Goal: Download file/media

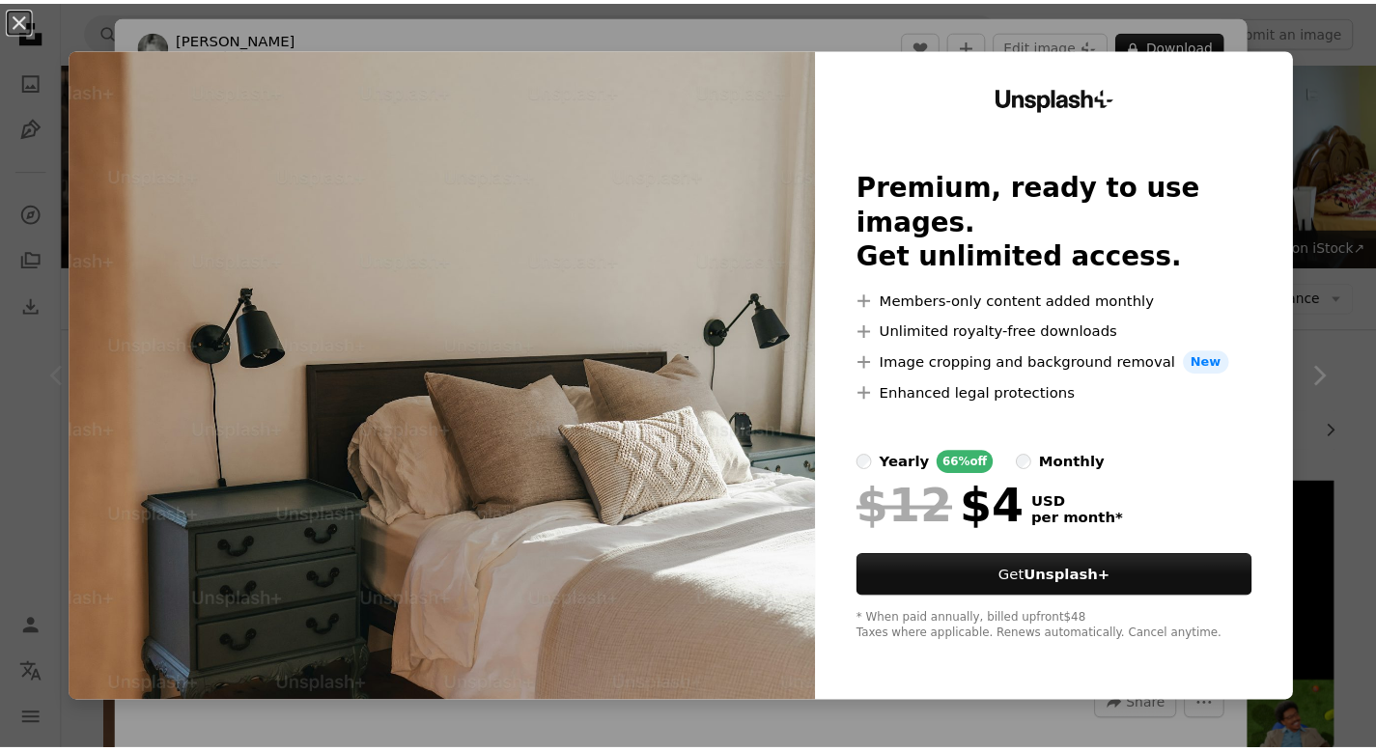
scroll to position [515, 0]
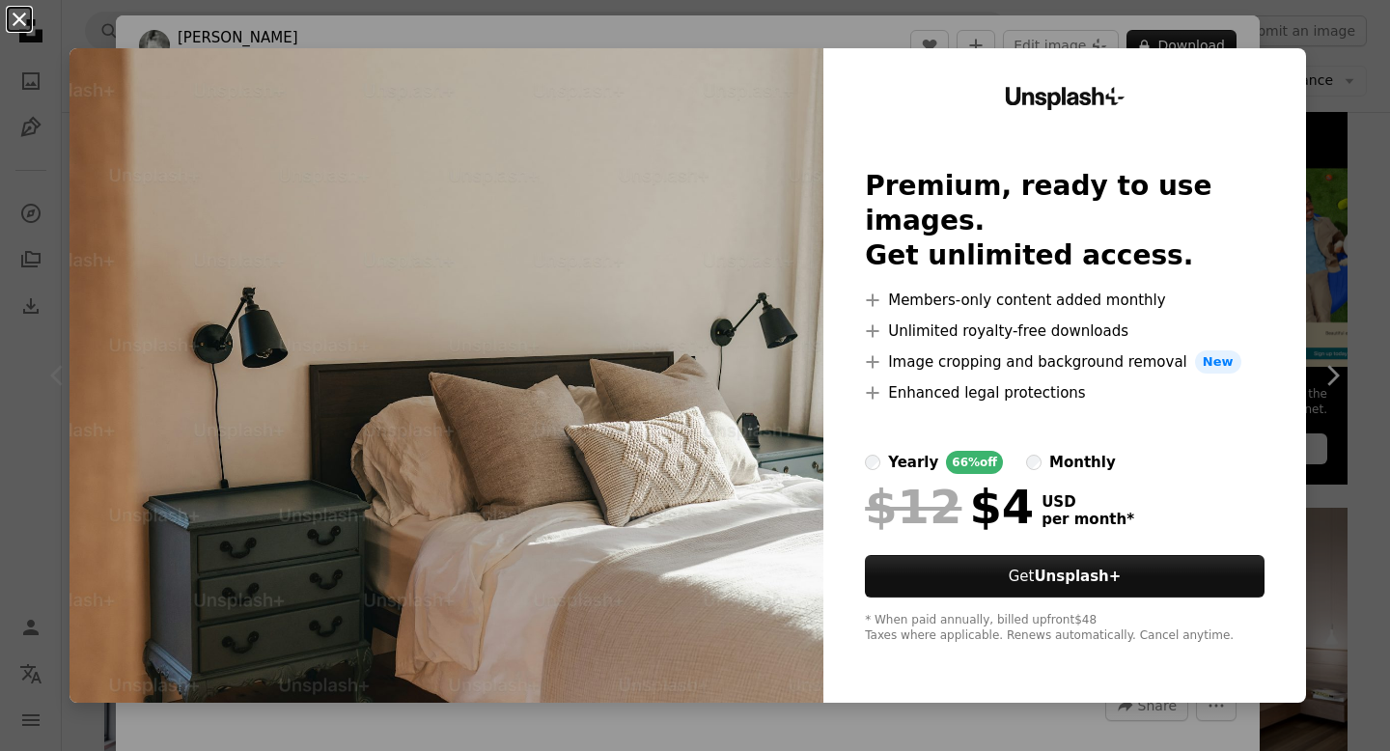
click at [15, 8] on button "An X shape" at bounding box center [19, 19] width 23 height 23
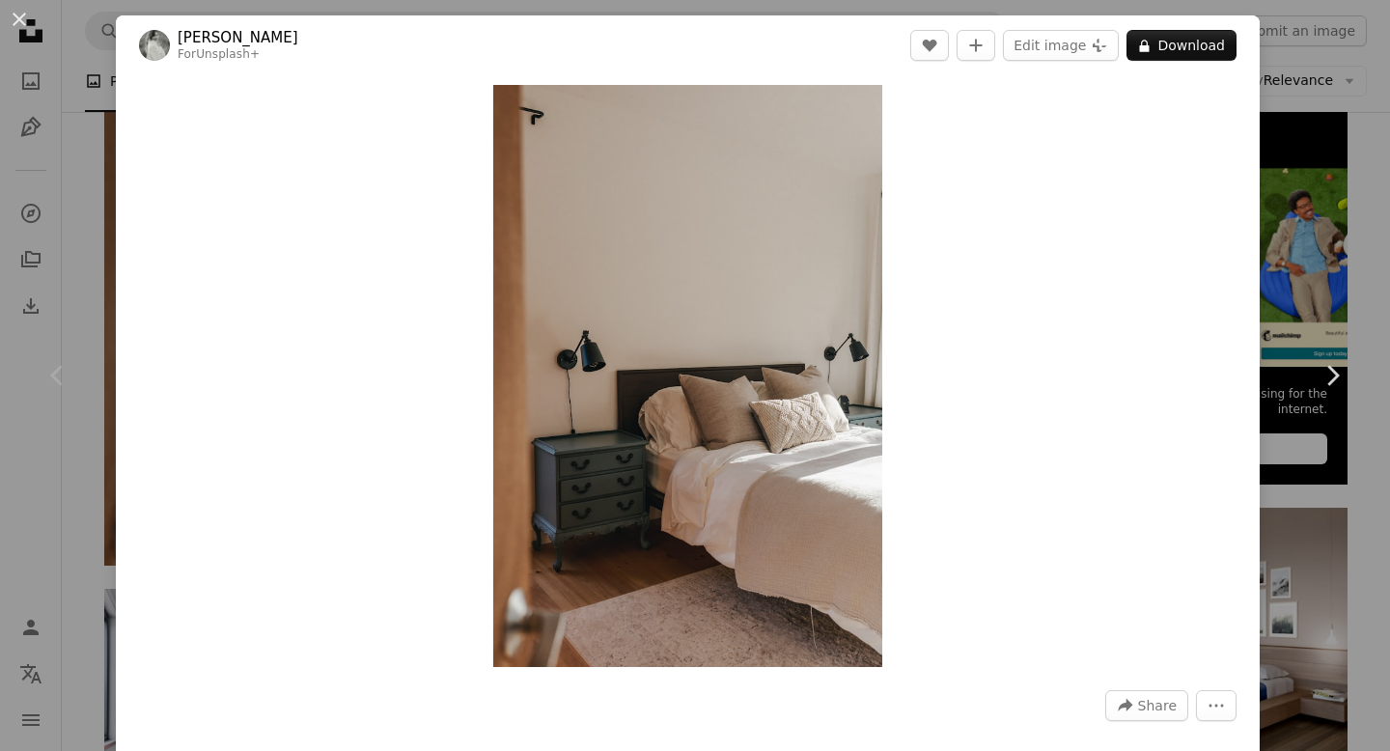
click at [1293, 254] on div "An X shape Chevron left Chevron right [PERSON_NAME] For Unsplash+ A heart A plu…" at bounding box center [695, 375] width 1390 height 751
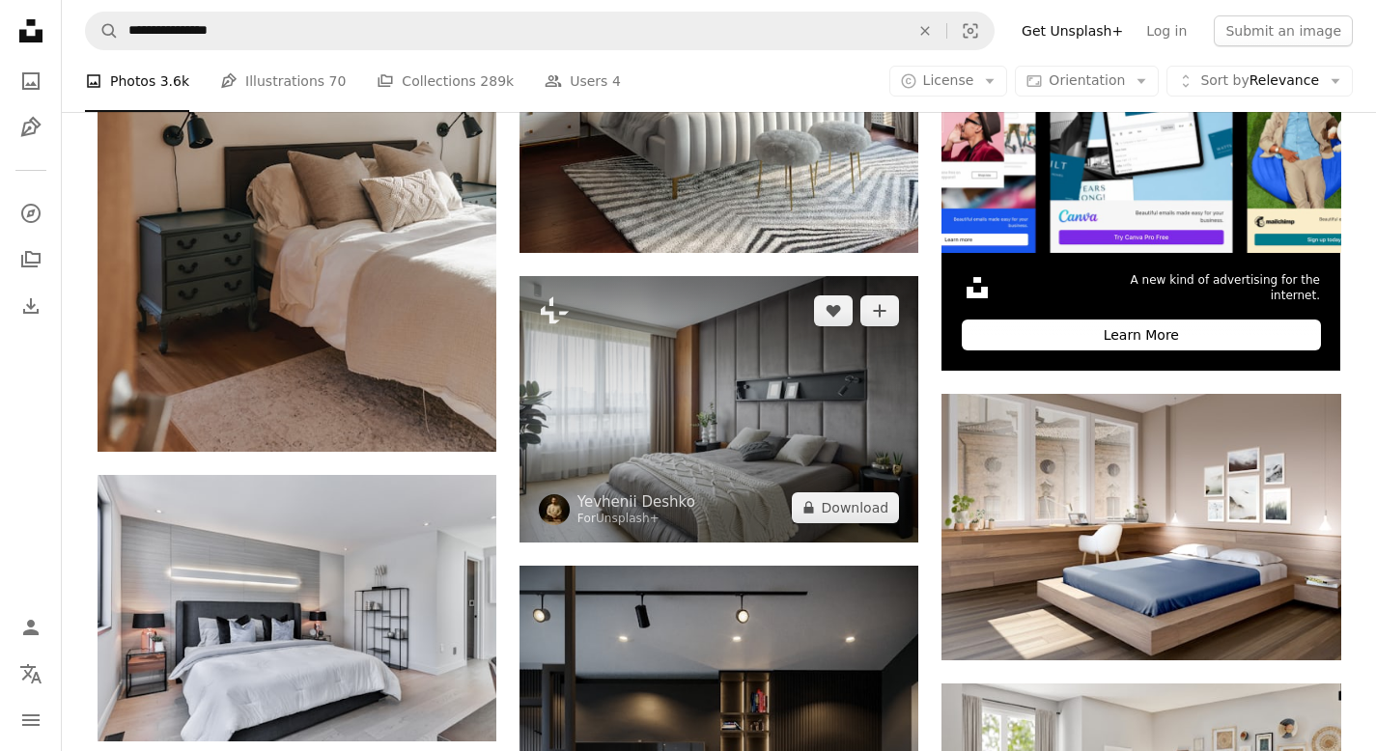
scroll to position [629, 0]
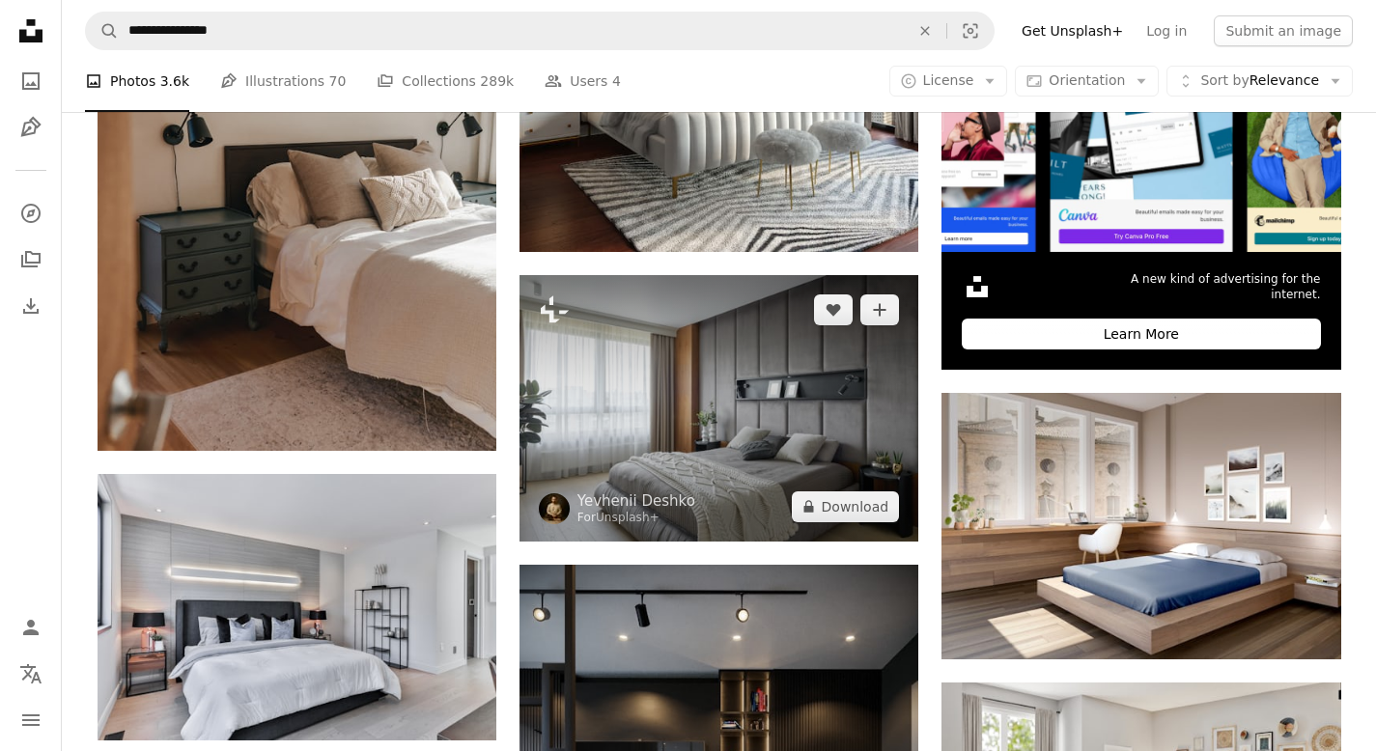
click at [629, 398] on img at bounding box center [718, 408] width 399 height 266
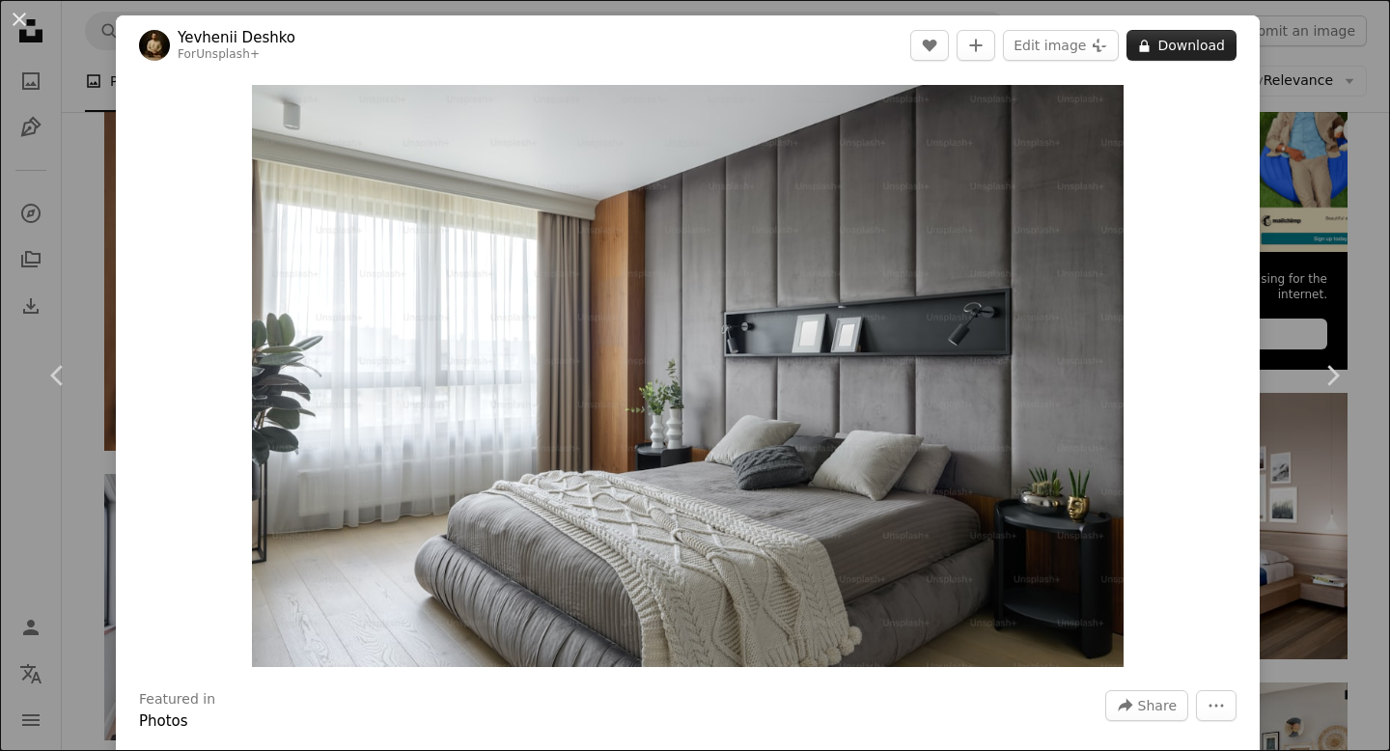
click at [1164, 51] on button "A lock Download" at bounding box center [1182, 45] width 110 height 31
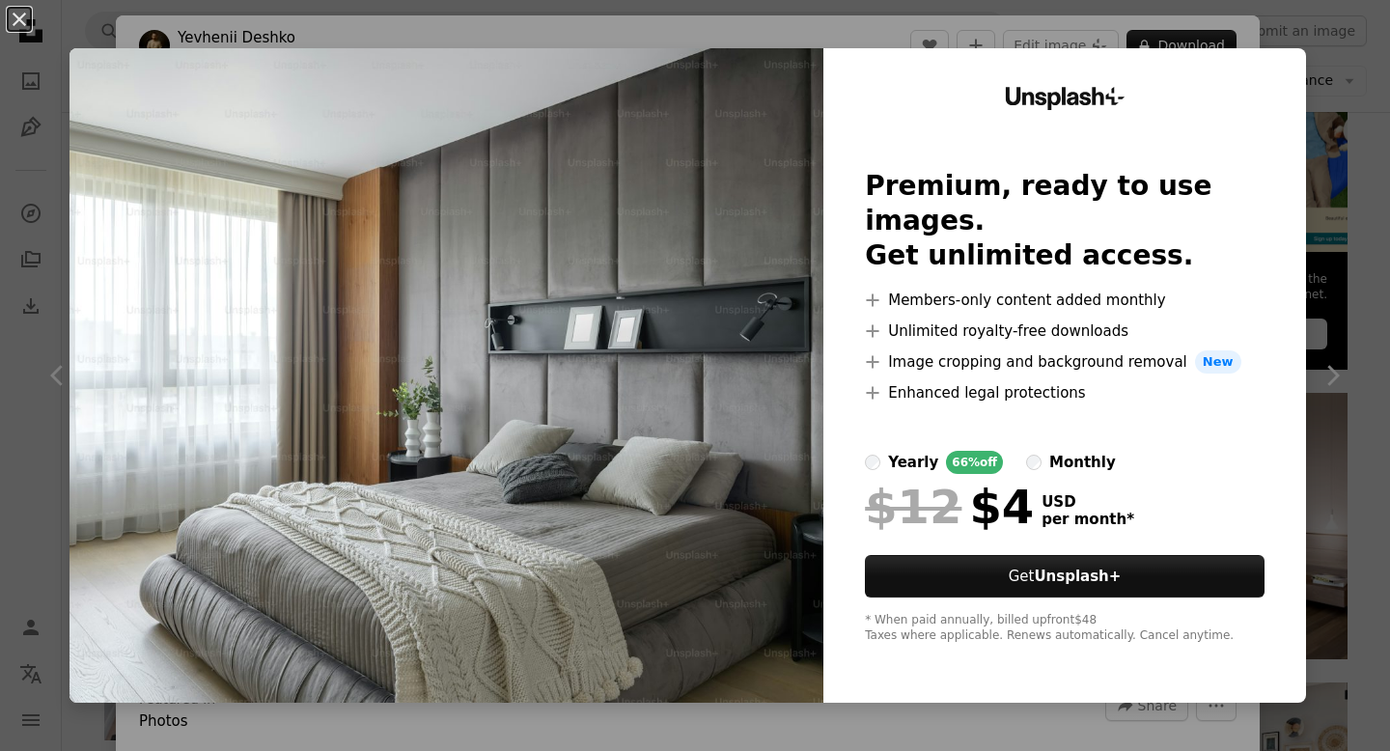
click at [1318, 132] on div "An X shape Unsplash+ Premium, ready to use images. Get unlimited access. A plus…" at bounding box center [695, 375] width 1390 height 751
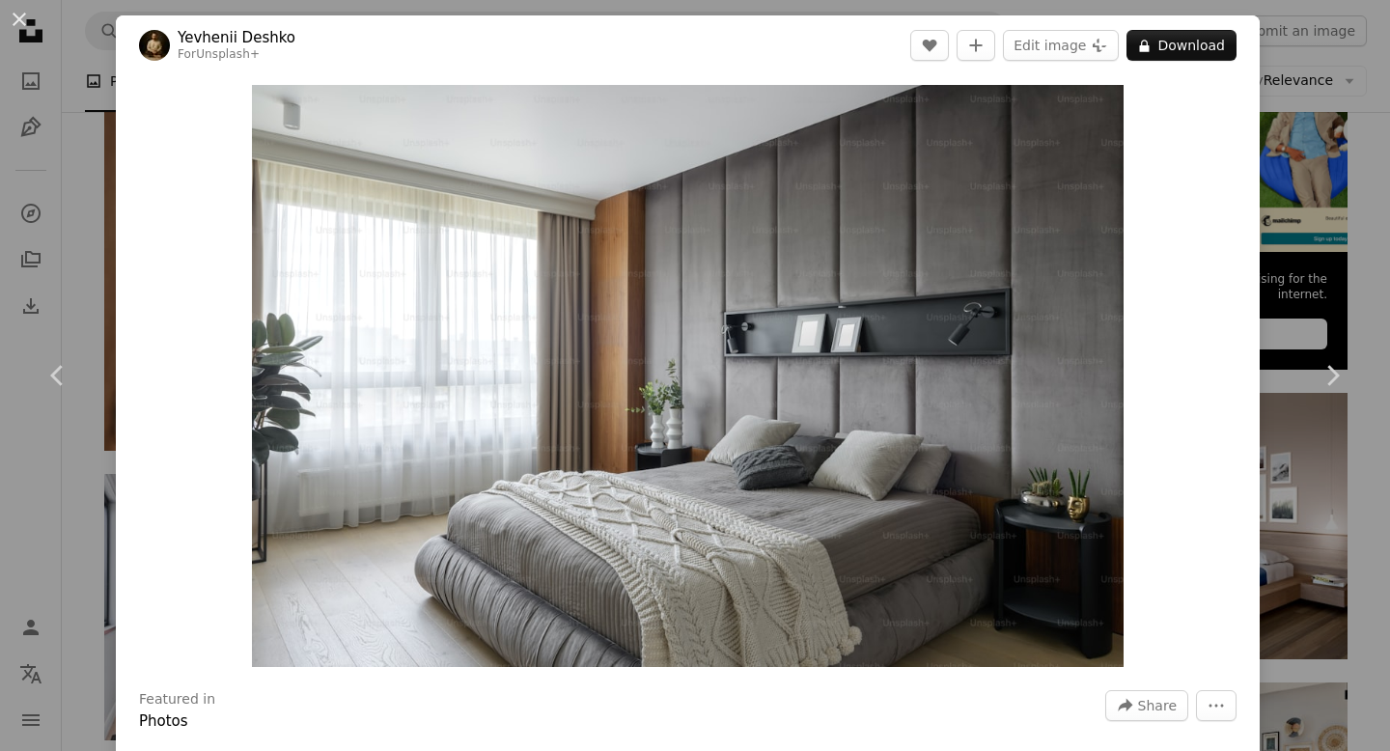
click at [1269, 260] on div "An X shape Chevron left Chevron right Yevhenii Deshko For Unsplash+ A heart A p…" at bounding box center [695, 375] width 1390 height 751
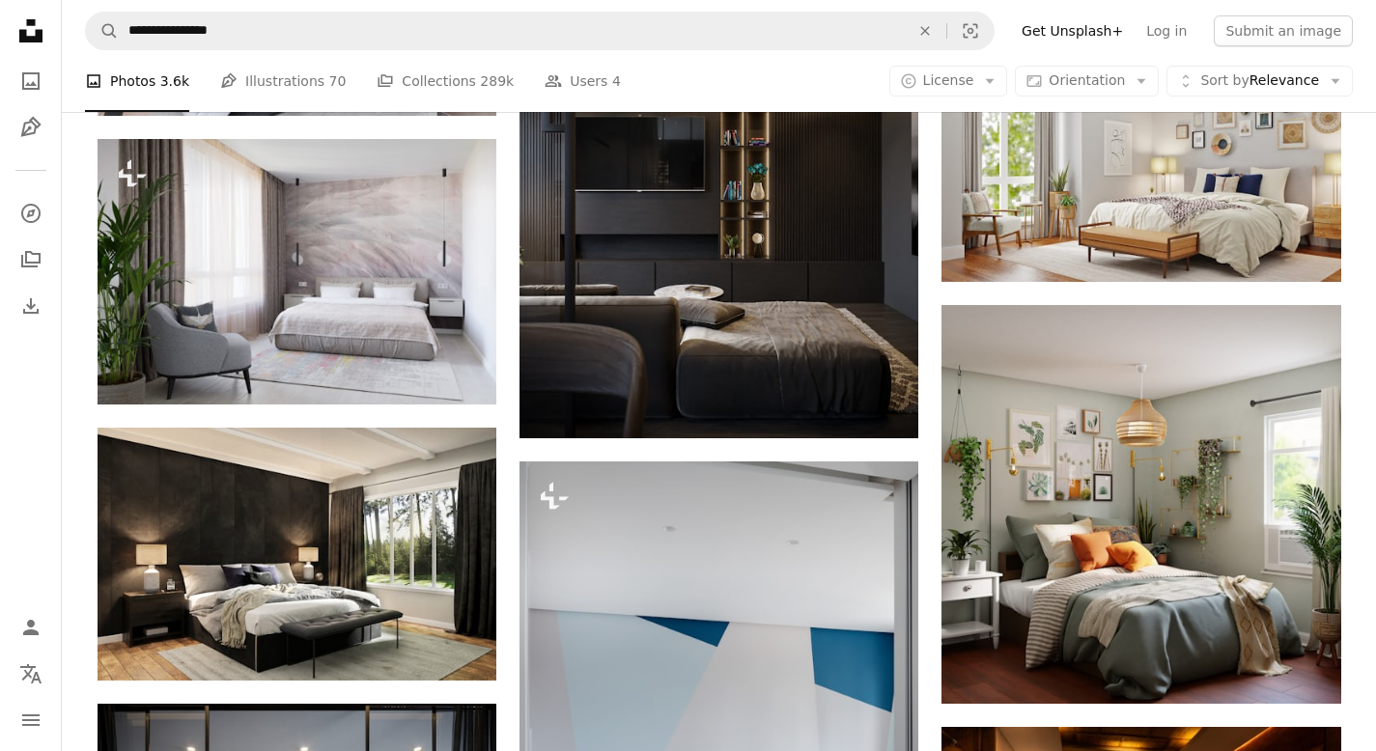
scroll to position [1255, 0]
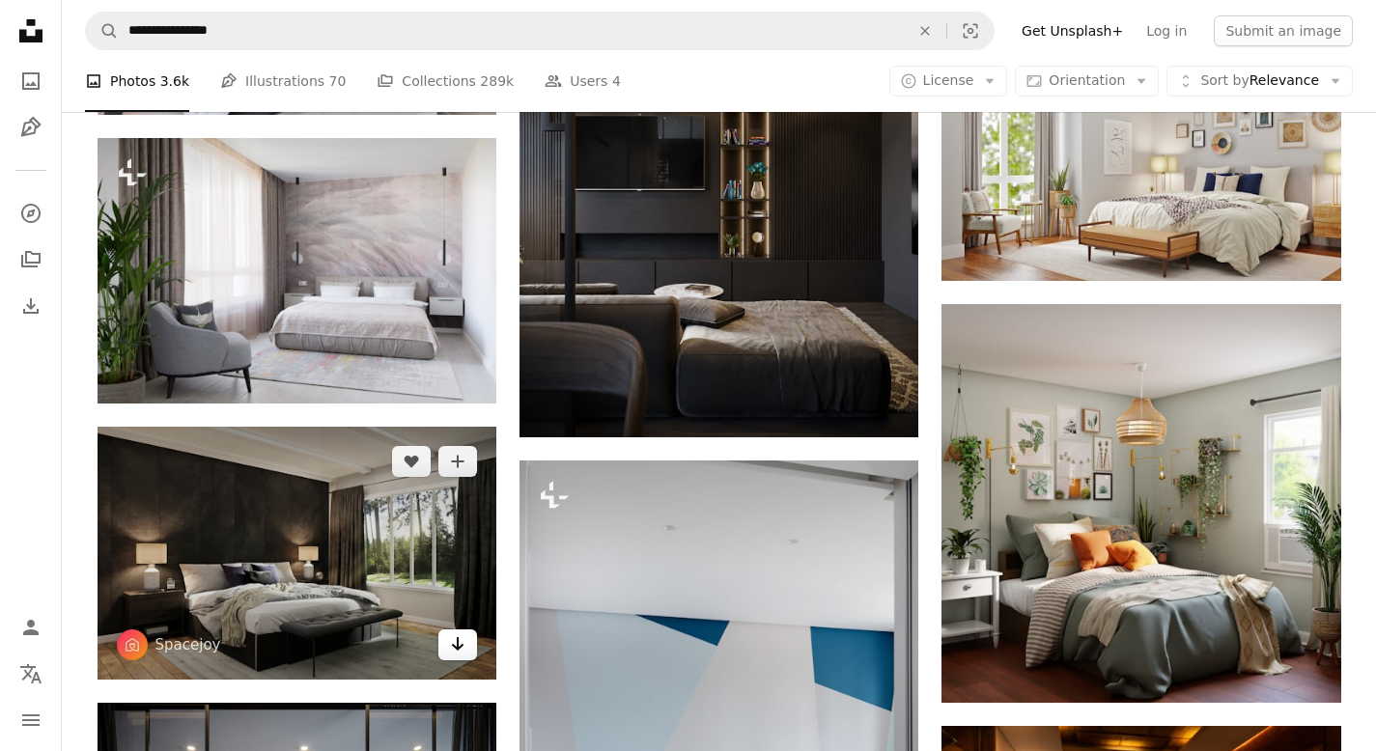
click at [456, 651] on icon "Arrow pointing down" at bounding box center [457, 643] width 15 height 23
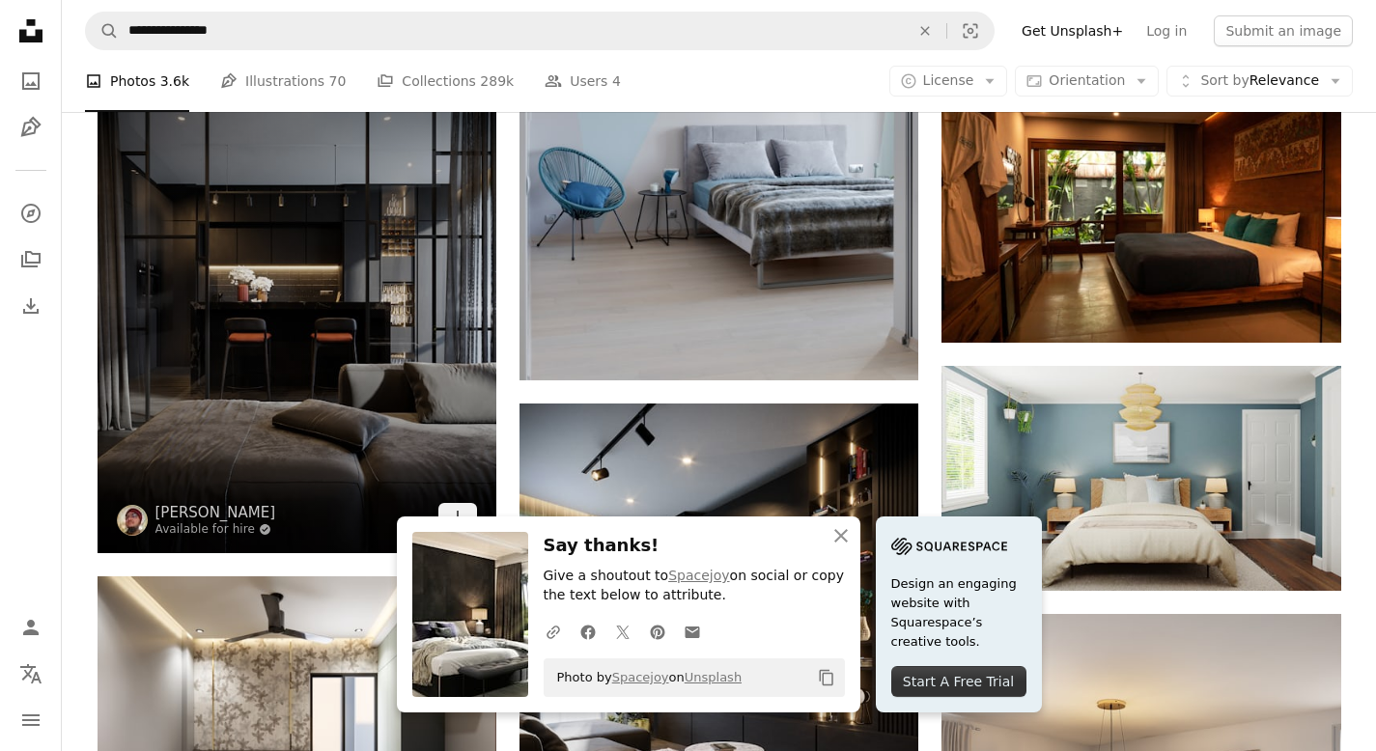
scroll to position [2112, 0]
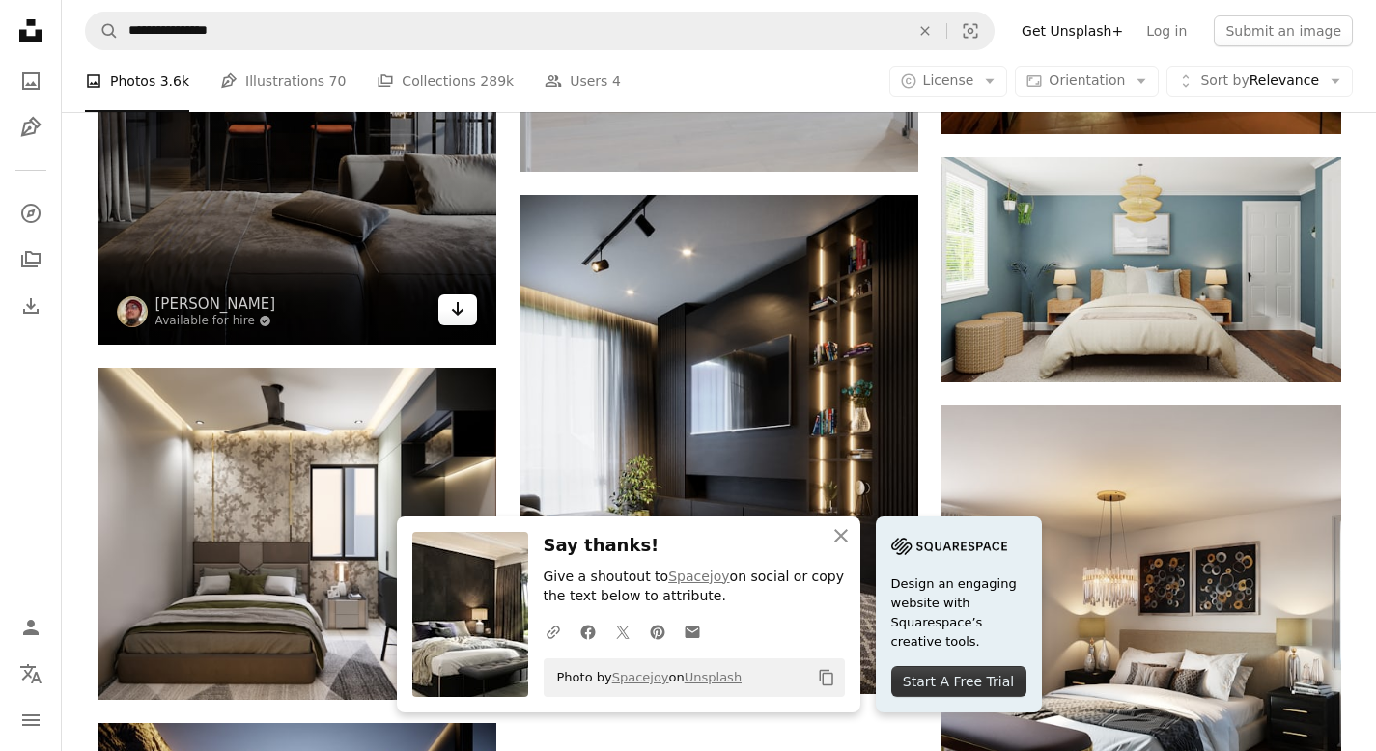
click at [458, 312] on icon "Download" at bounding box center [458, 309] width 13 height 14
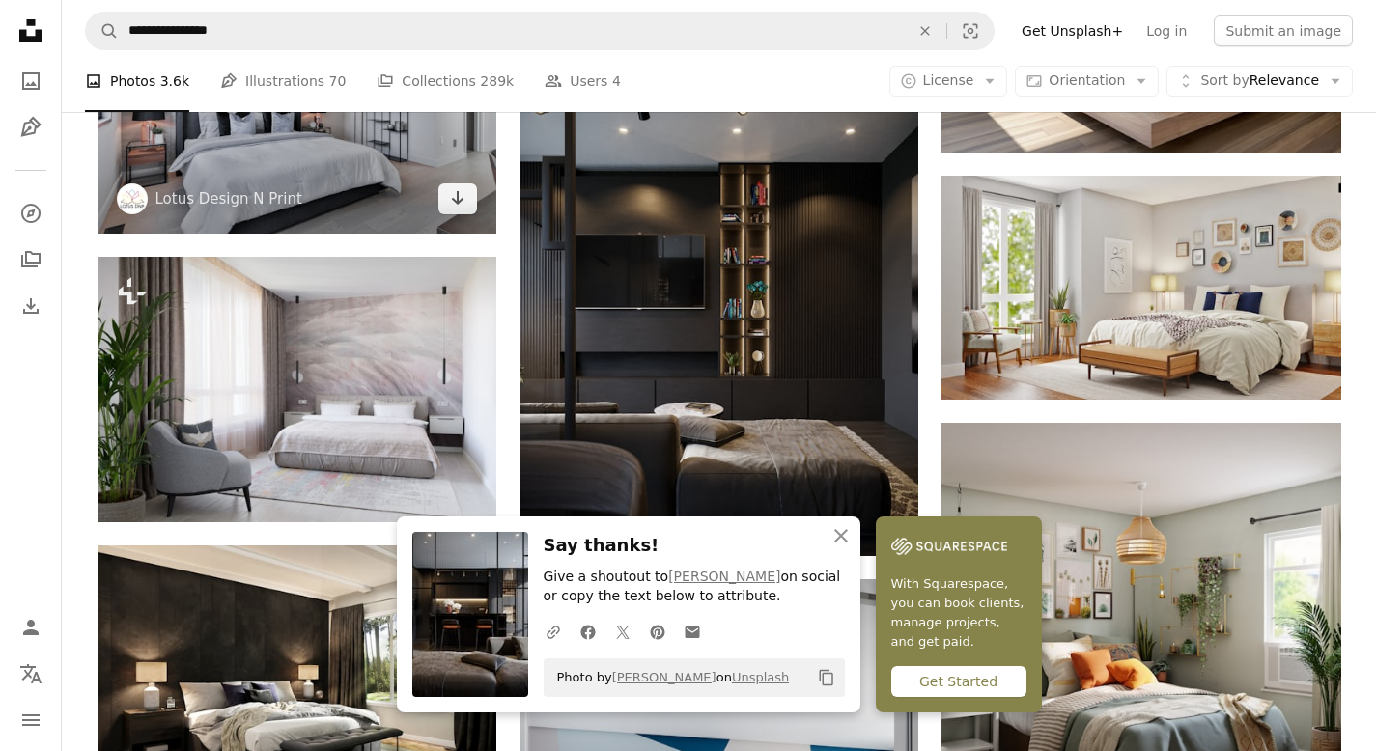
scroll to position [1135, 0]
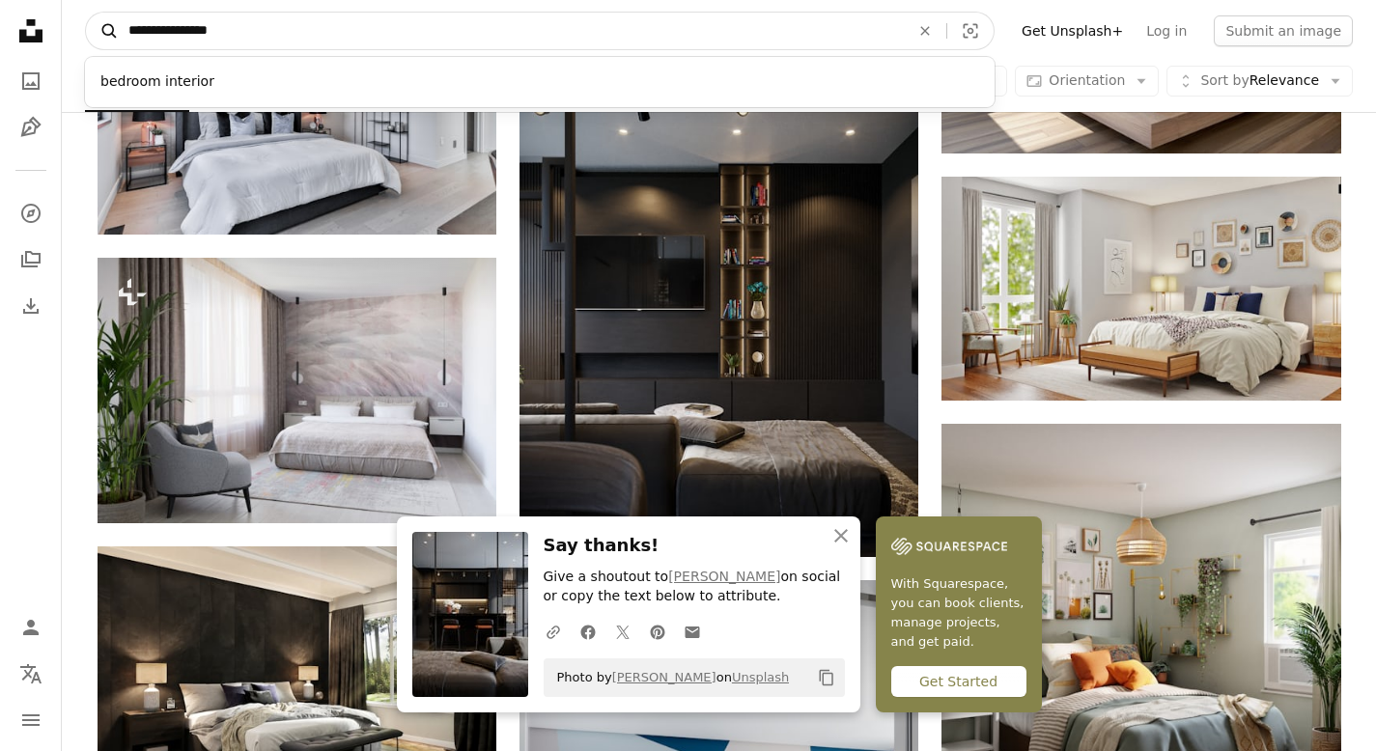
drag, startPoint x: 253, startPoint y: 37, endPoint x: 108, endPoint y: 30, distance: 145.0
click at [108, 30] on form "**********" at bounding box center [539, 31] width 909 height 39
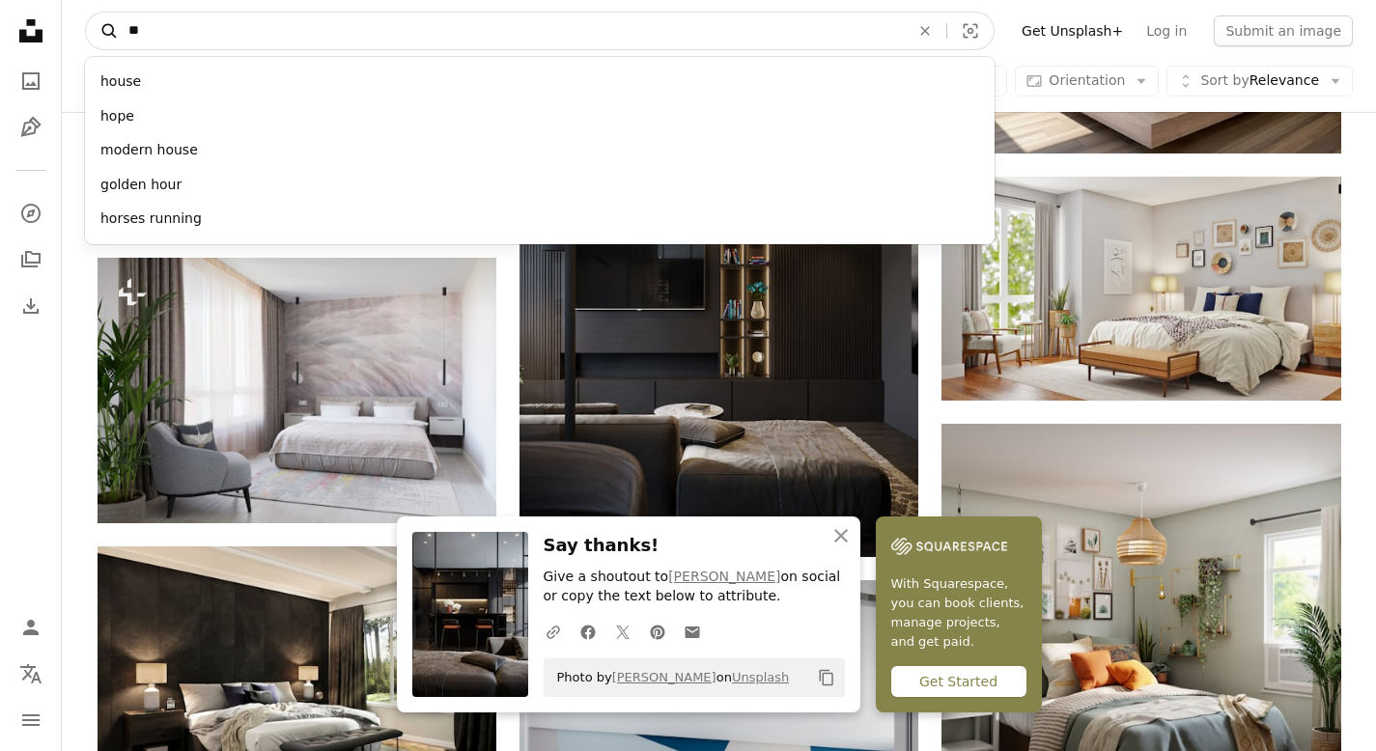
type input "*"
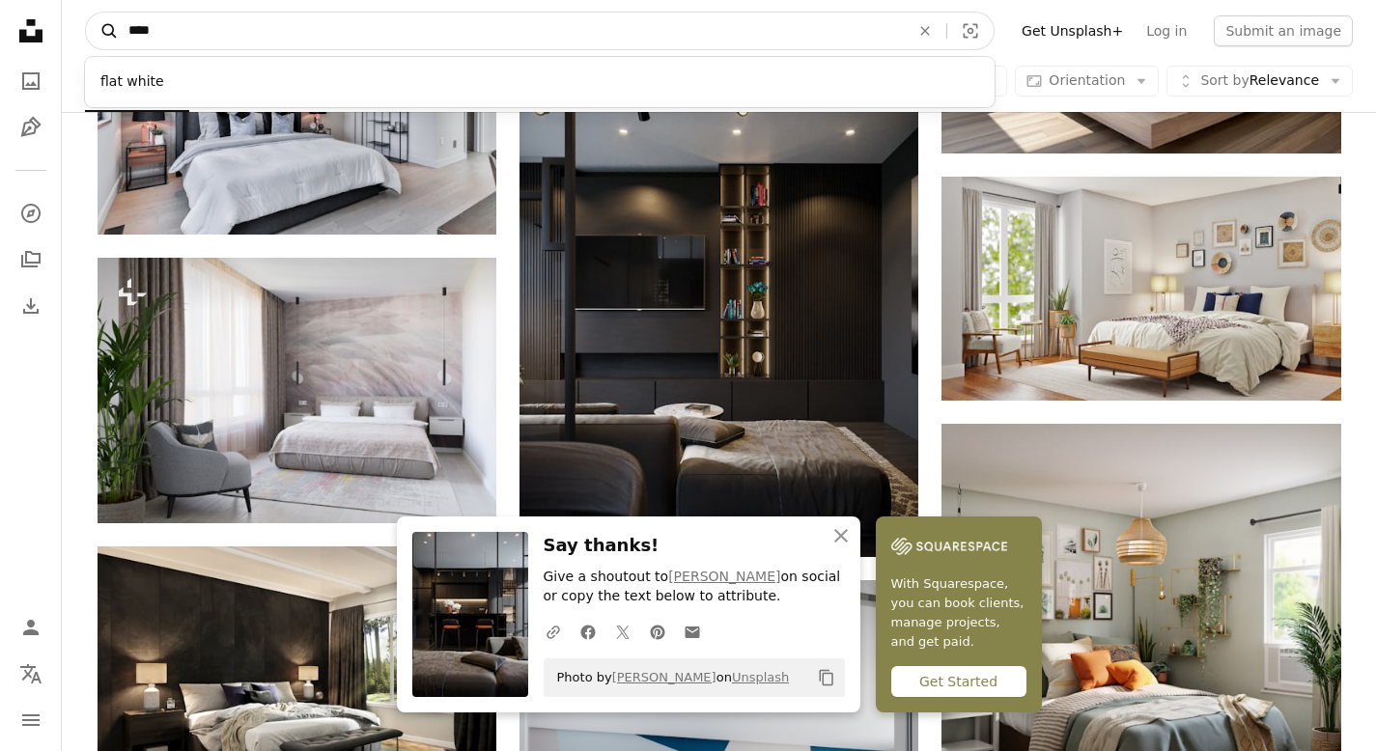
type input "*****"
click button "A magnifying glass" at bounding box center [102, 31] width 33 height 37
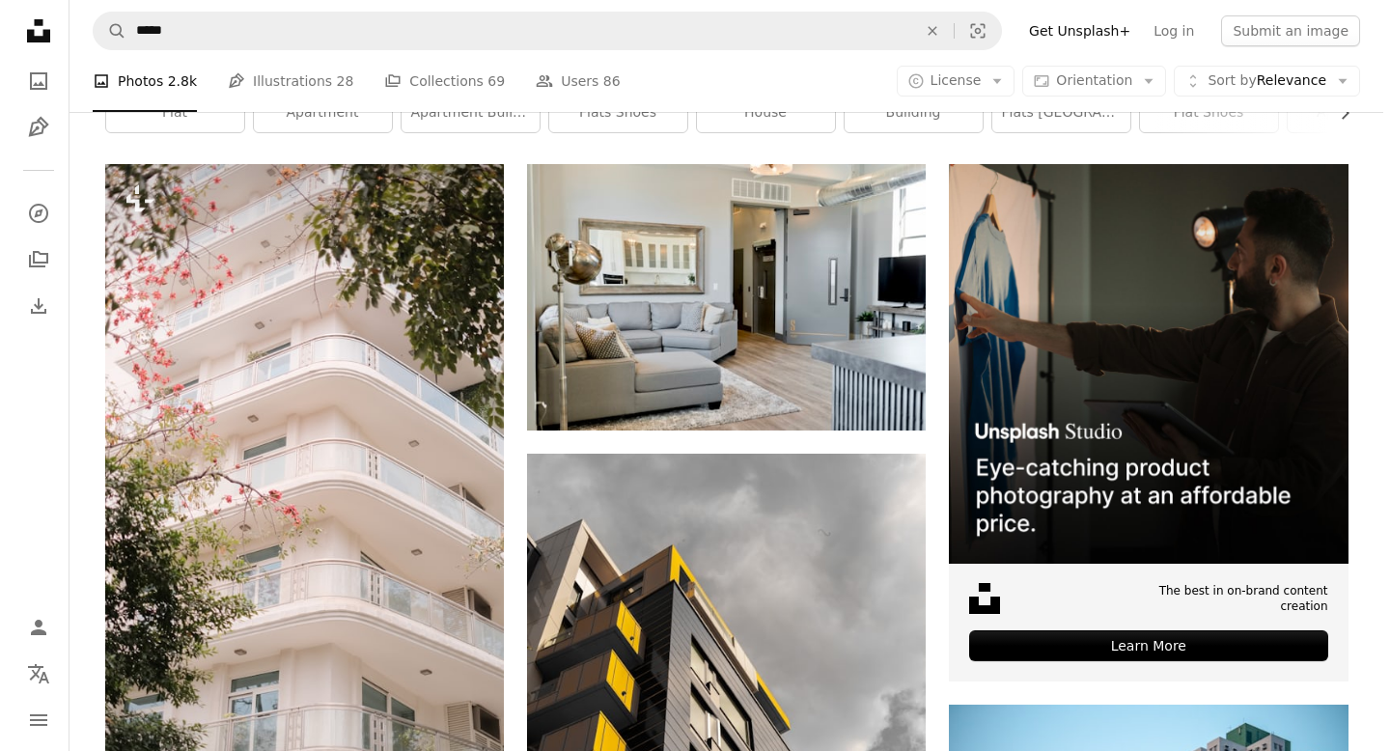
scroll to position [324, 0]
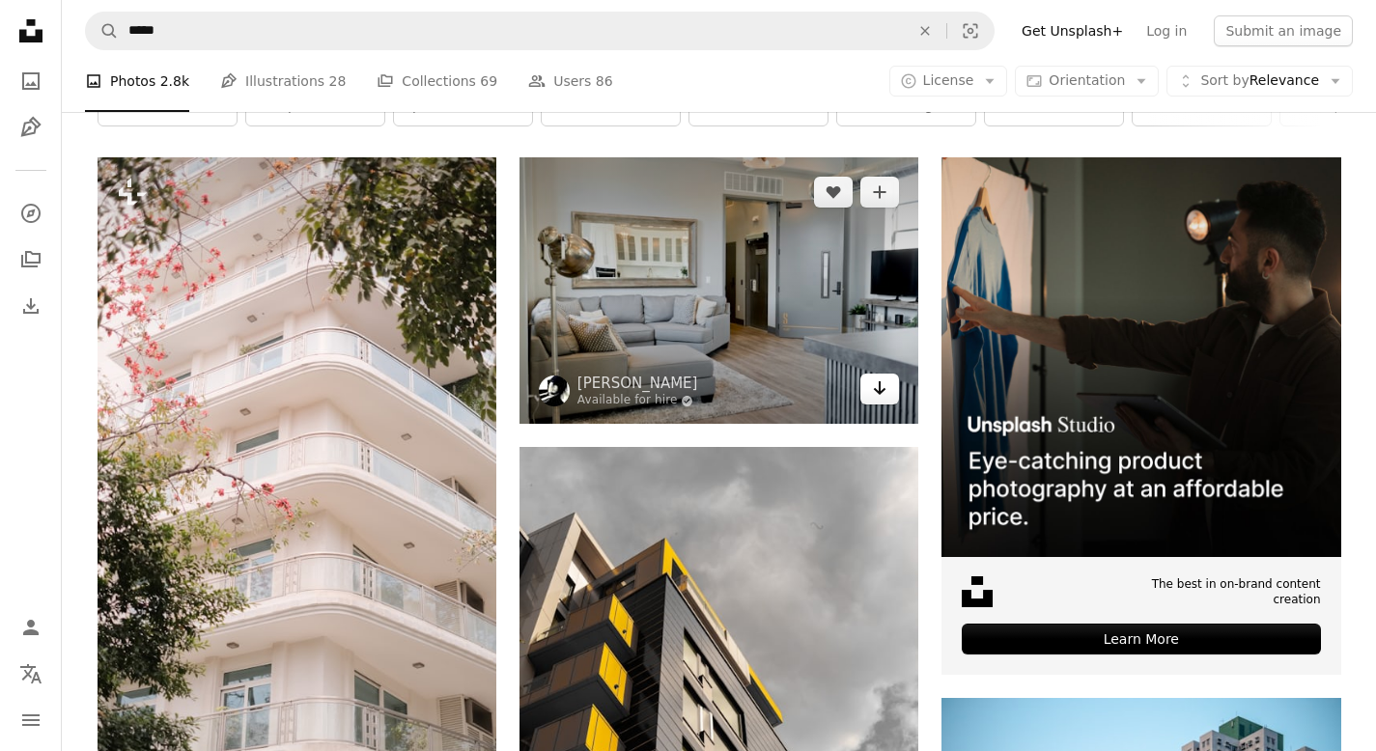
click at [879, 385] on icon "Download" at bounding box center [880, 388] width 13 height 14
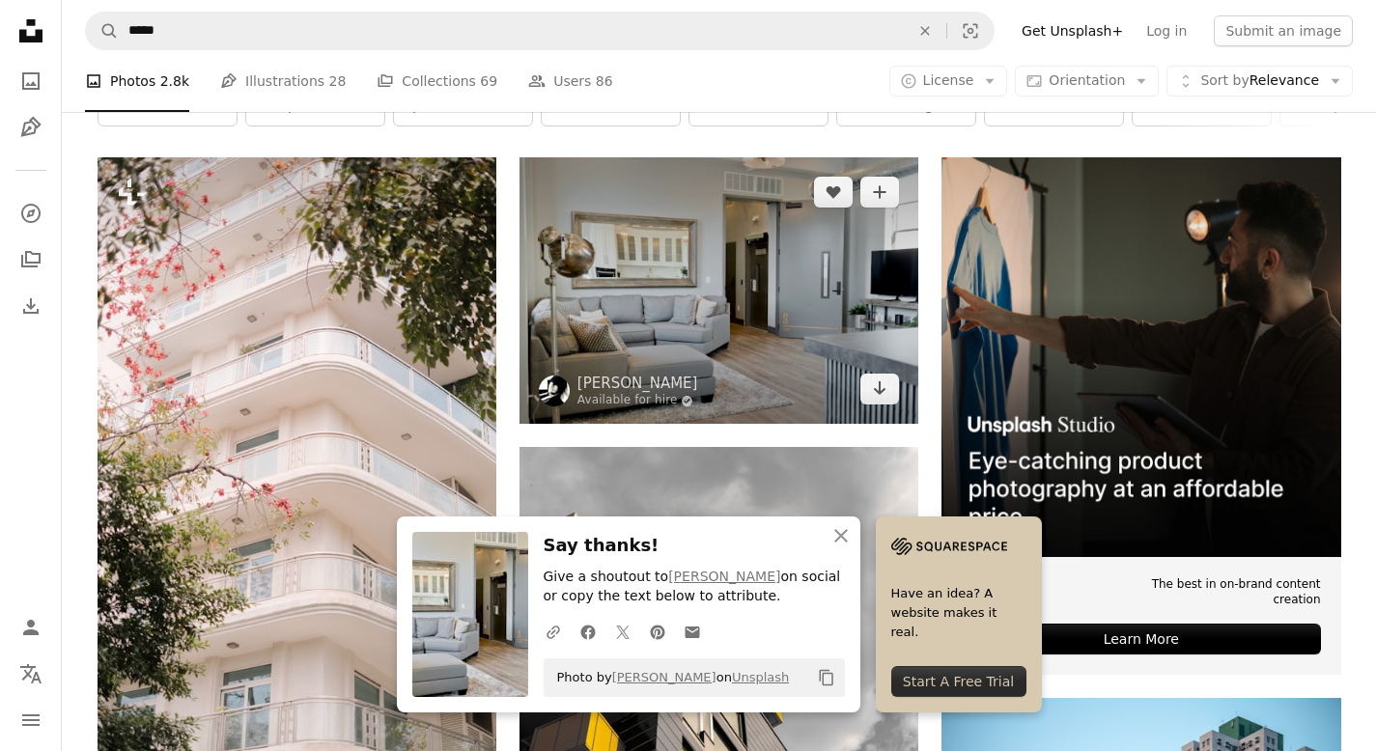
click at [715, 424] on img at bounding box center [718, 290] width 399 height 266
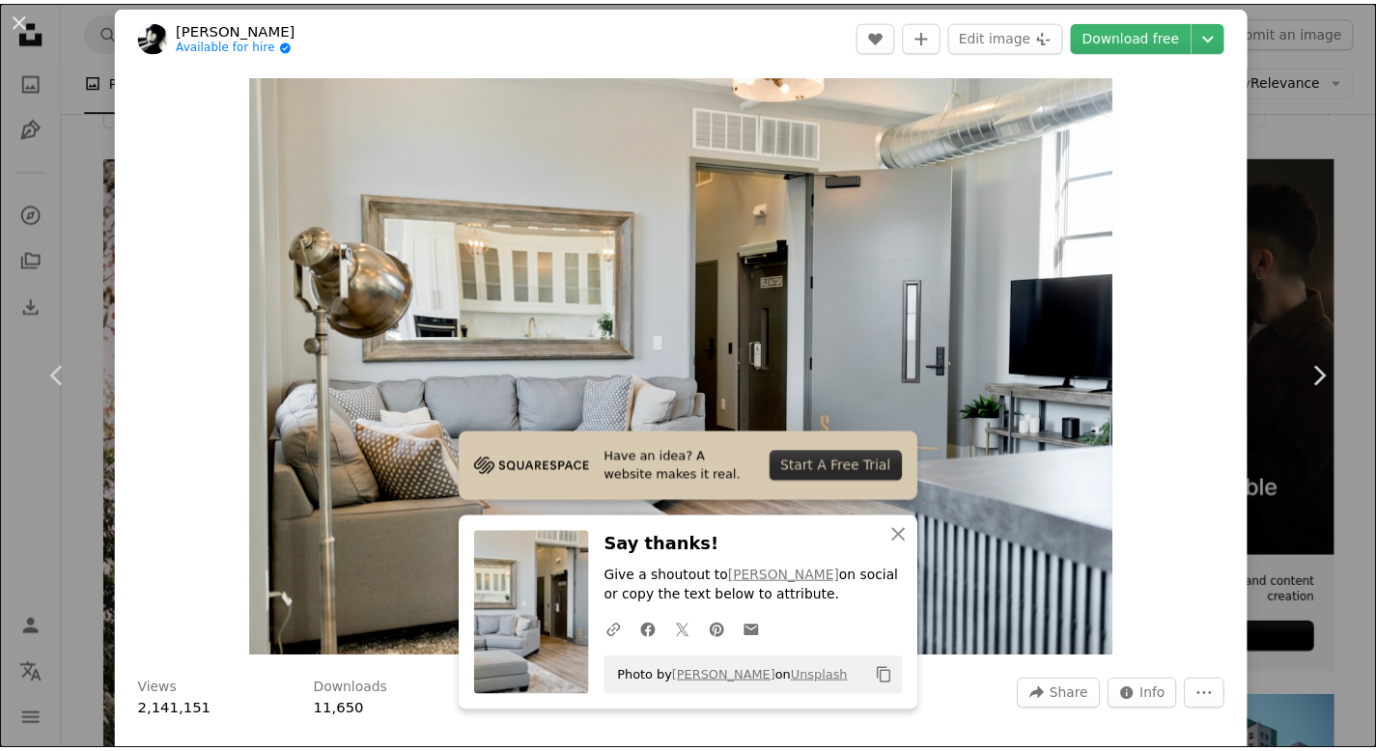
scroll to position [7, 0]
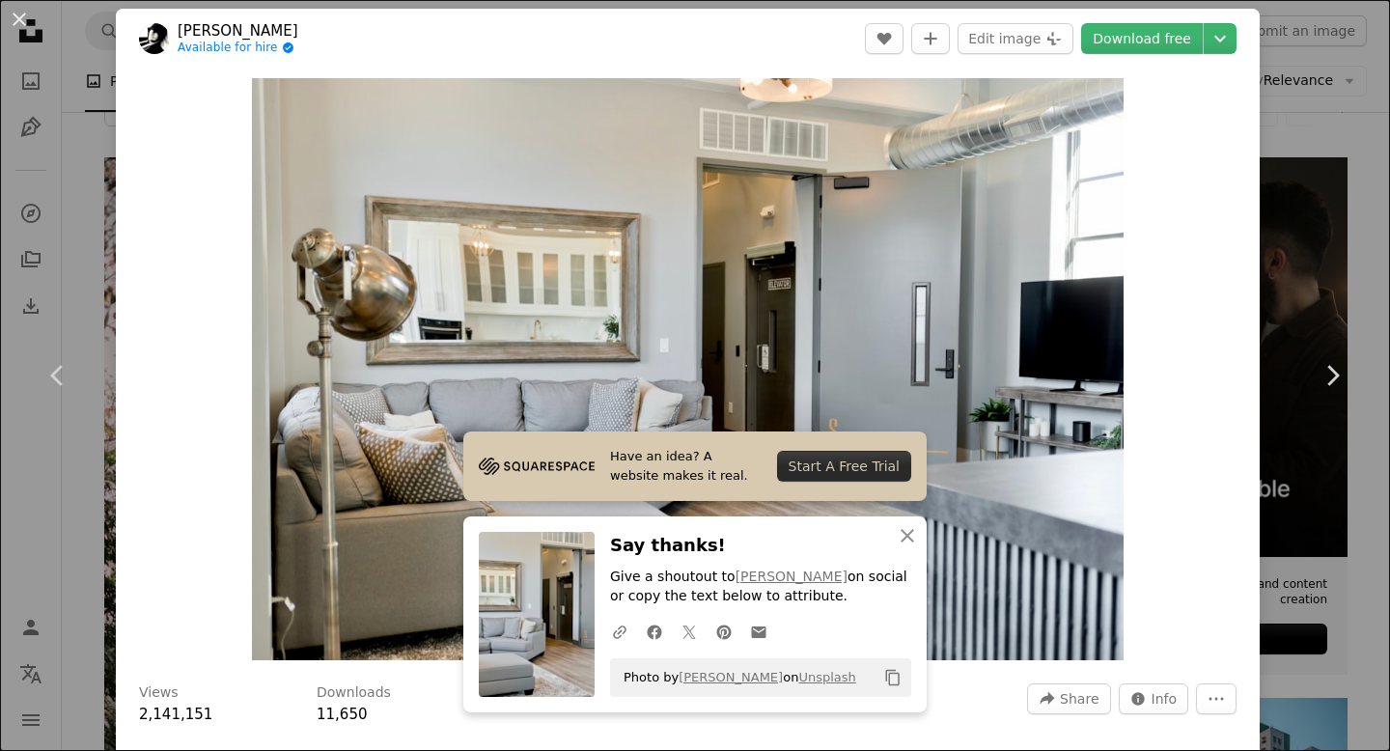
click at [1298, 230] on div "An X shape Chevron left Chevron right Have an idea? A website makes it real. St…" at bounding box center [695, 375] width 1390 height 751
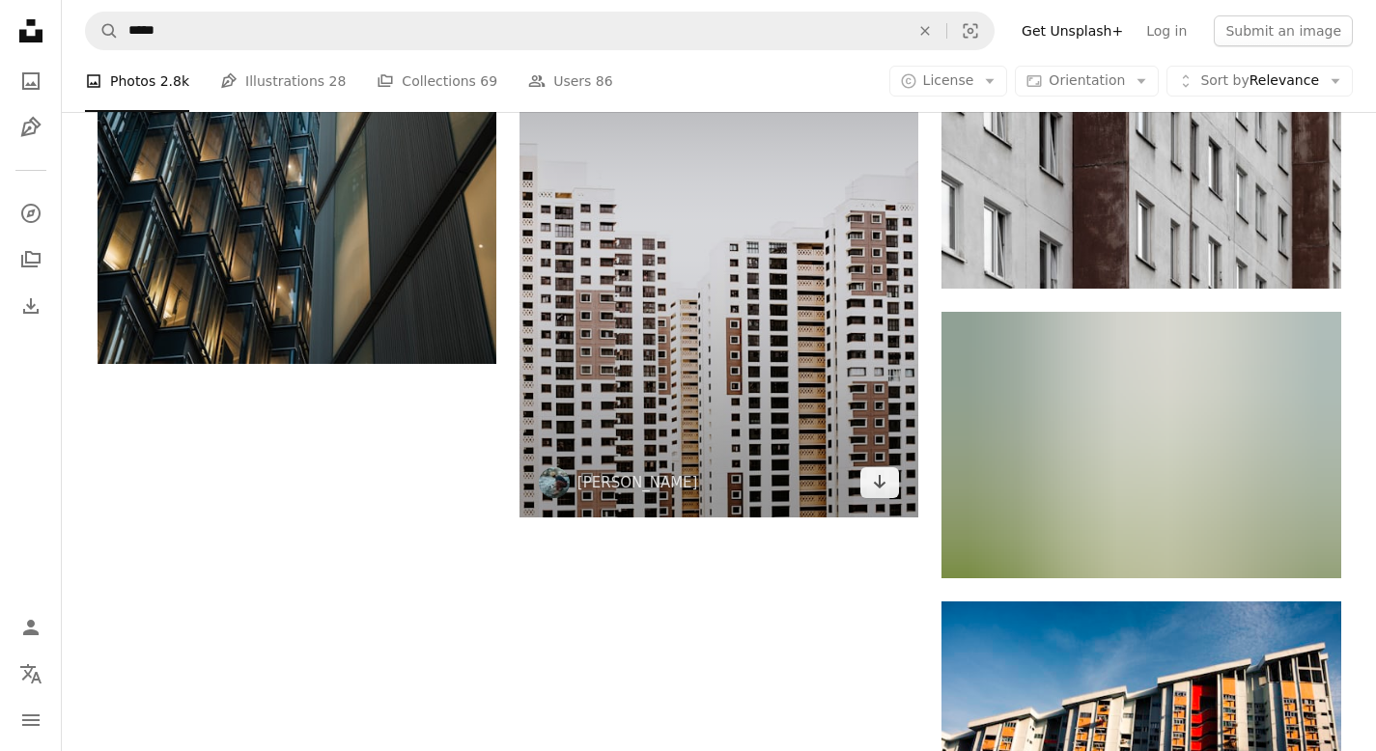
scroll to position [2708, 0]
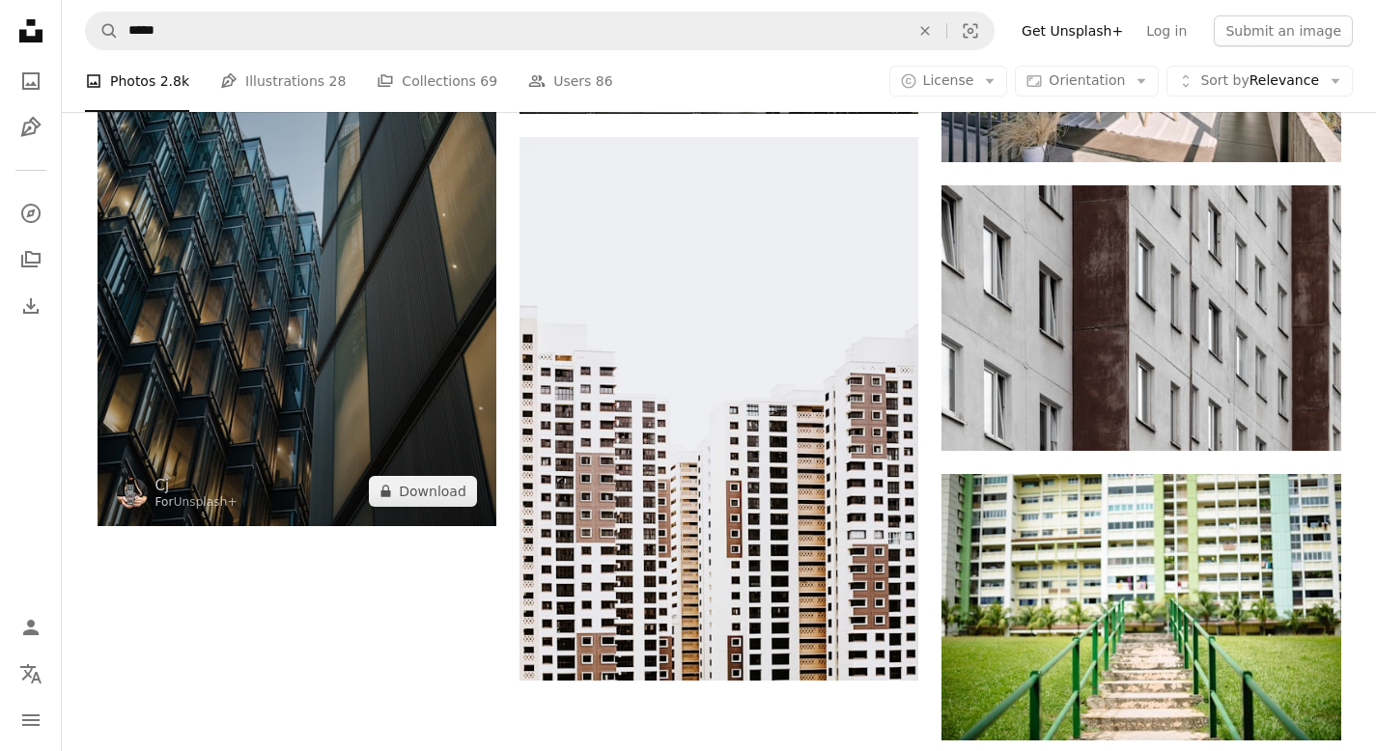
click at [341, 259] on img at bounding box center [297, 227] width 399 height 599
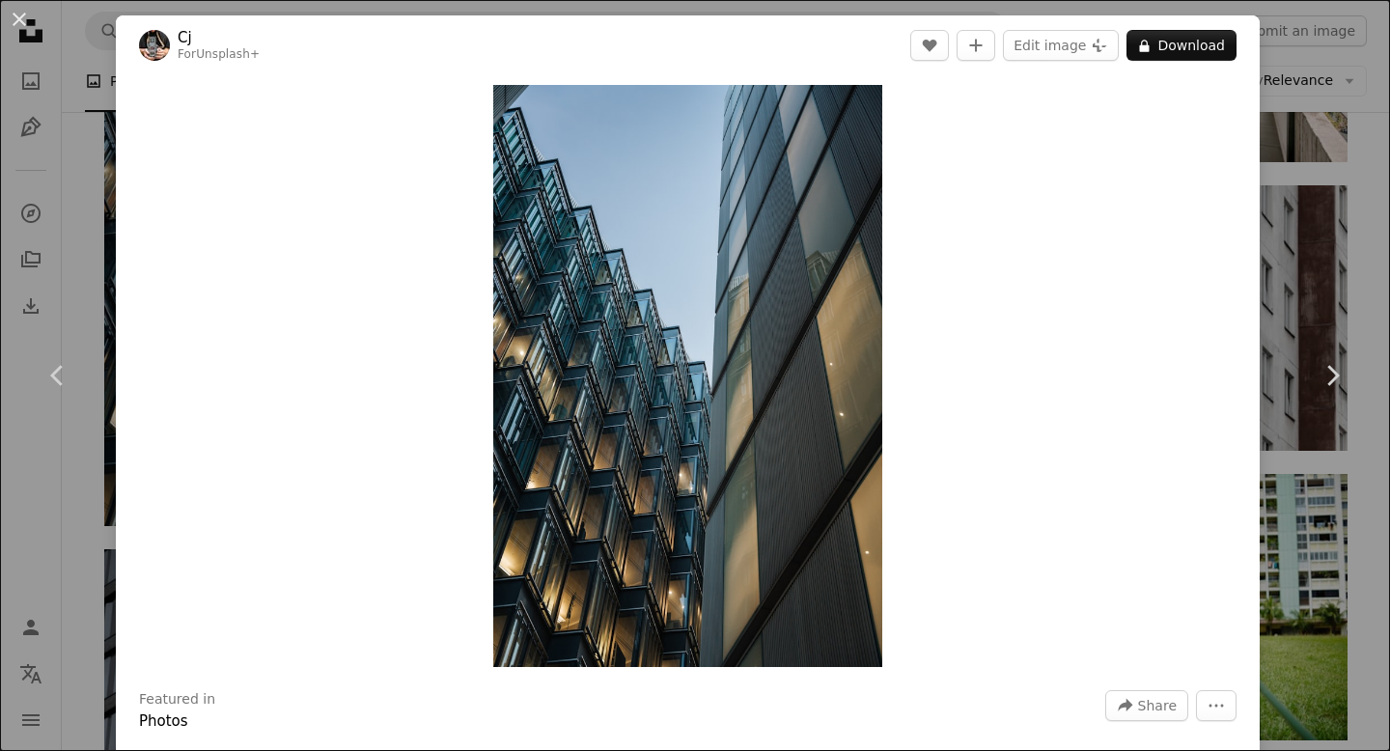
click at [1323, 208] on div "An X shape Chevron left Chevron right Cj For Unsplash+ A heart A plus sign Edit…" at bounding box center [695, 375] width 1390 height 751
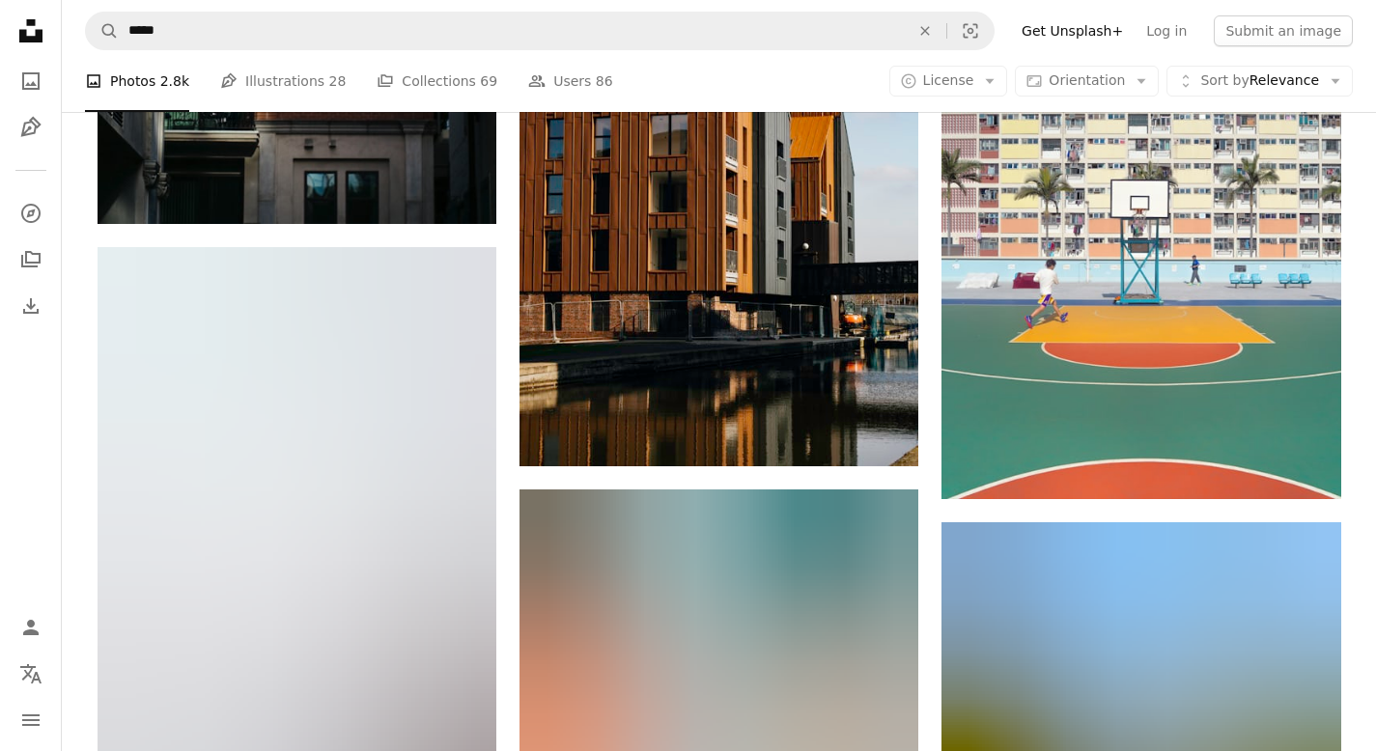
scroll to position [4780, 0]
